Goal: Transaction & Acquisition: Purchase product/service

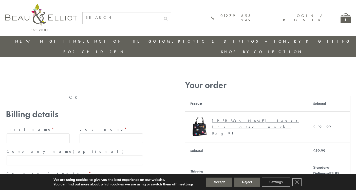
type input "maria33@yahoo.com"
type input "Maria"
type input "Williams"
type input "23, Scottsdale, Happytown"
type input "London"
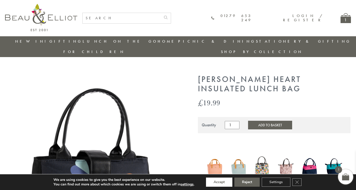
click at [219, 182] on button "Accept" at bounding box center [219, 181] width 26 height 9
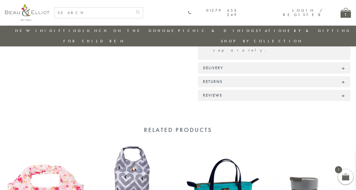
scroll to position [457, 0]
